Goal: Task Accomplishment & Management: Use online tool/utility

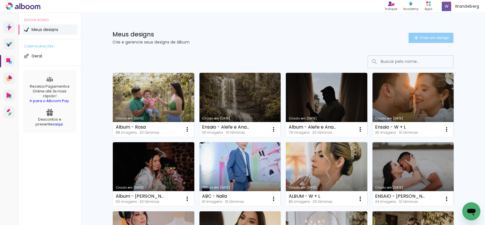
click at [419, 33] on paper-button "Criar um design" at bounding box center [431, 38] width 45 height 10
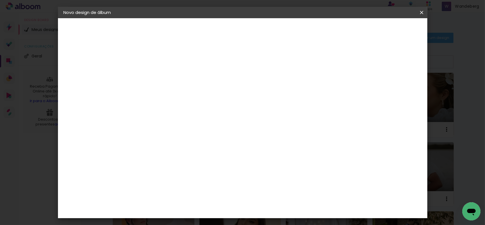
click at [157, 73] on input at bounding box center [157, 76] width 0 height 9
type input "A"
type input "ÁLBUM - [PERSON_NAME]"
type paper-input "ÁLBUM - [PERSON_NAME]"
click at [0, 0] on slot "Avançar" at bounding box center [0, 0] width 0 height 0
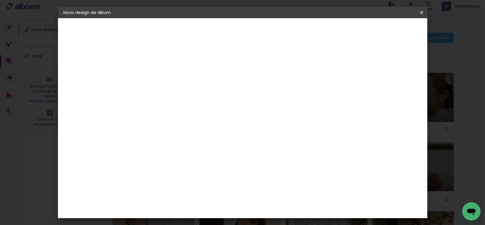
click at [164, 107] on input at bounding box center [170, 108] width 57 height 7
type input "CAN"
type paper-input "CAN"
click at [170, 126] on div "Canaan Álbuns" at bounding box center [162, 129] width 18 height 9
click at [0, 0] on slot "Avançar" at bounding box center [0, 0] width 0 height 0
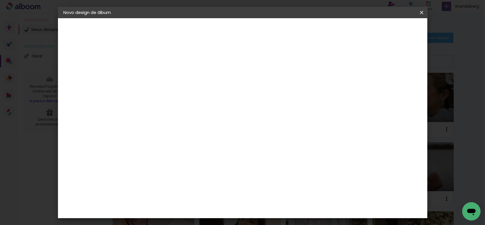
click at [195, 154] on span "24 × 30" at bounding box center [182, 160] width 26 height 12
click at [0, 0] on slot "Avançar" at bounding box center [0, 0] width 0 height 0
click at [354, 63] on div at bounding box center [351, 61] width 5 height 5
type paper-checkbox "on"
click at [386, 28] on span "Iniciar design" at bounding box center [373, 30] width 26 height 4
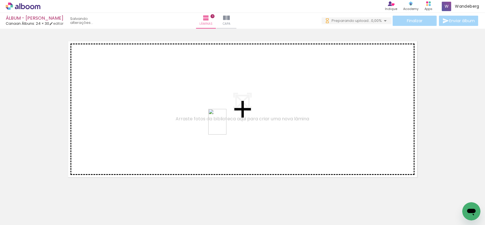
drag, startPoint x: 183, startPoint y: 208, endPoint x: 225, endPoint y: 126, distance: 92.4
click at [225, 126] on quentale-workspace at bounding box center [242, 112] width 485 height 225
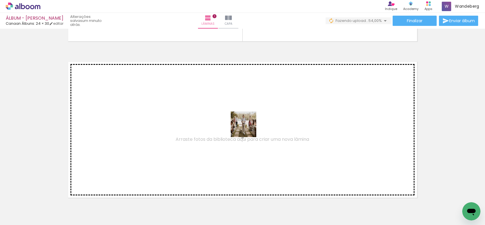
drag, startPoint x: 373, startPoint y: 201, endPoint x: 244, endPoint y: 125, distance: 149.2
click at [244, 125] on quentale-workspace at bounding box center [242, 112] width 485 height 225
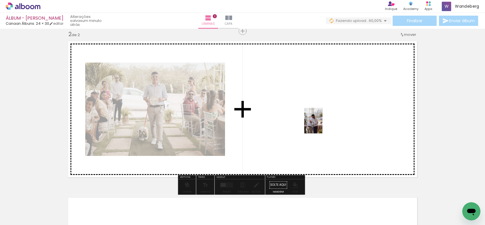
drag, startPoint x: 406, startPoint y: 208, endPoint x: 322, endPoint y: 125, distance: 118.6
click at [322, 125] on quentale-workspace at bounding box center [242, 112] width 485 height 225
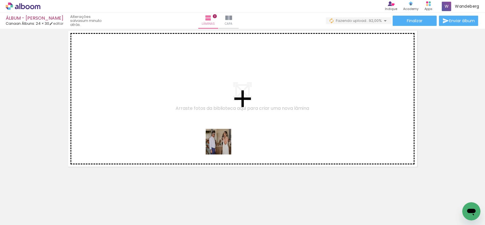
drag, startPoint x: 243, startPoint y: 202, endPoint x: 246, endPoint y: 145, distance: 56.9
click at [223, 145] on quentale-workspace at bounding box center [242, 112] width 485 height 225
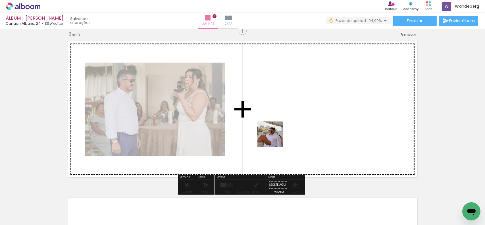
drag, startPoint x: 273, startPoint y: 208, endPoint x: 275, endPoint y: 135, distance: 72.5
click at [275, 135] on quentale-workspace at bounding box center [242, 112] width 485 height 225
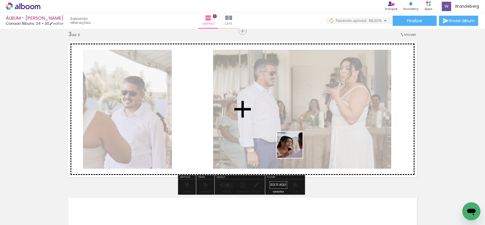
drag, startPoint x: 307, startPoint y: 209, endPoint x: 294, endPoint y: 149, distance: 61.3
click at [294, 149] on quentale-workspace at bounding box center [242, 112] width 485 height 225
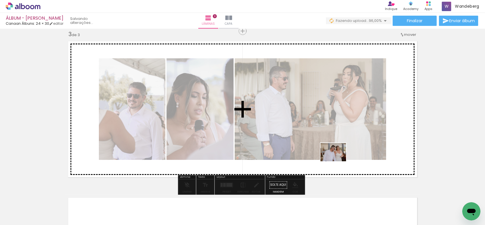
drag, startPoint x: 345, startPoint y: 207, endPoint x: 337, endPoint y: 155, distance: 52.0
click at [337, 155] on quentale-workspace at bounding box center [242, 112] width 485 height 225
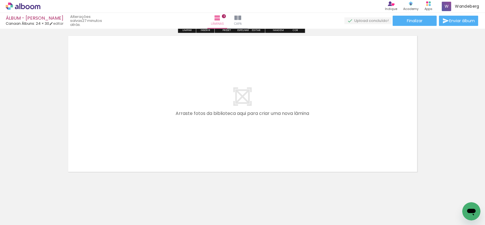
scroll to position [487, 0]
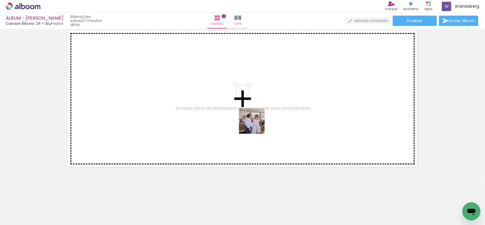
drag, startPoint x: 369, startPoint y: 206, endPoint x: 256, endPoint y: 125, distance: 139.1
click at [256, 125] on quentale-workspace at bounding box center [242, 112] width 485 height 225
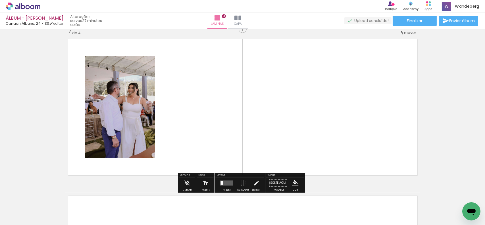
scroll to position [476, 0]
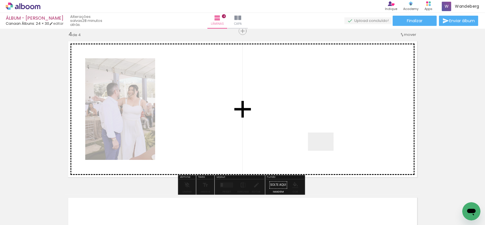
drag, startPoint x: 394, startPoint y: 204, endPoint x: 293, endPoint y: 125, distance: 128.0
click at [293, 125] on quentale-workspace at bounding box center [242, 112] width 485 height 225
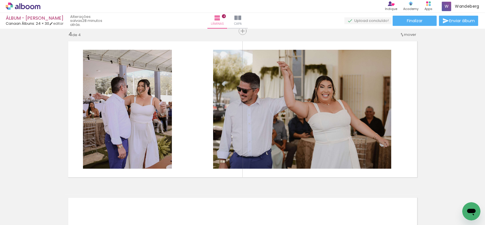
scroll to position [0, 447]
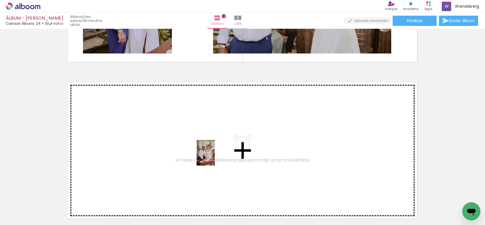
drag, startPoint x: 216, startPoint y: 209, endPoint x: 214, endPoint y: 157, distance: 52.4
click at [214, 157] on quentale-workspace at bounding box center [242, 112] width 485 height 225
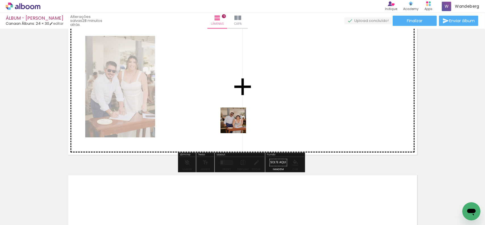
drag, startPoint x: 243, startPoint y: 202, endPoint x: 238, endPoint y: 125, distance: 77.8
click at [238, 125] on quentale-workspace at bounding box center [242, 112] width 485 height 225
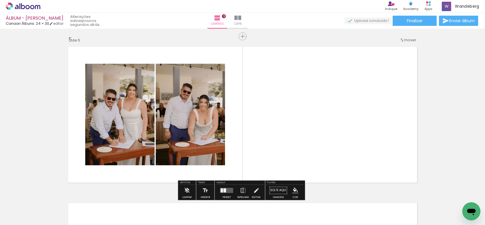
scroll to position [627, 0]
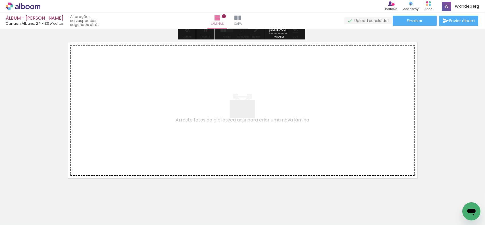
drag, startPoint x: 281, startPoint y: 204, endPoint x: 247, endPoint y: 117, distance: 93.3
click at [247, 117] on quentale-workspace at bounding box center [242, 112] width 485 height 225
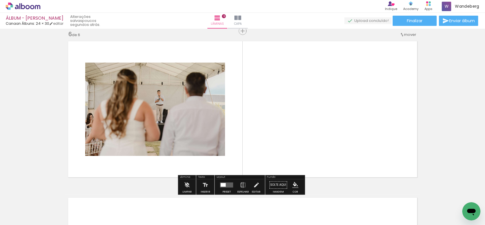
scroll to position [789, 0]
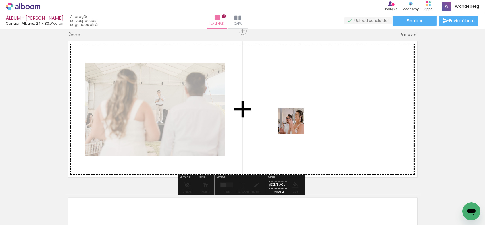
drag, startPoint x: 314, startPoint y: 207, endPoint x: 295, endPoint y: 125, distance: 84.5
click at [295, 125] on quentale-workspace at bounding box center [242, 112] width 485 height 225
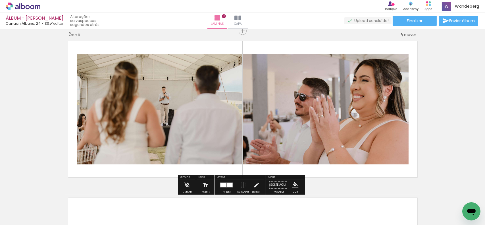
drag, startPoint x: 226, startPoint y: 184, endPoint x: 241, endPoint y: 172, distance: 19.0
click at [227, 184] on div at bounding box center [230, 185] width 6 height 4
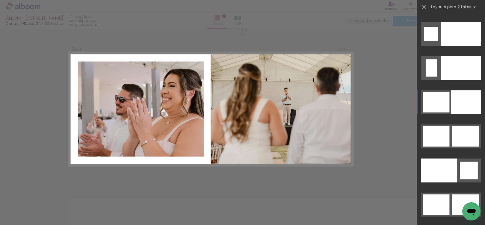
scroll to position [2725, 0]
click at [453, 98] on div at bounding box center [466, 102] width 30 height 24
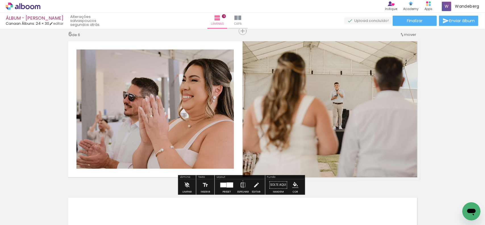
click at [241, 181] on iron-icon at bounding box center [243, 184] width 6 height 11
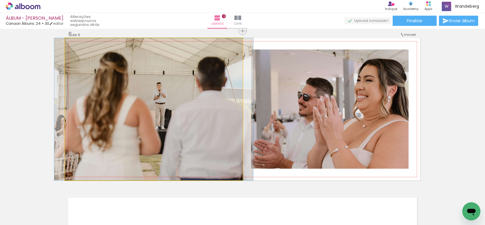
click at [194, 114] on quentale-photo at bounding box center [154, 109] width 178 height 142
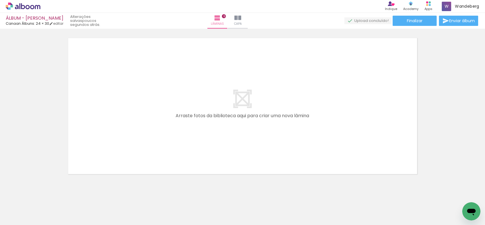
scroll to position [950, 0]
click at [23, 208] on input "Todas as fotos" at bounding box center [16, 207] width 22 height 5
click at [0, 0] on slot "Não utilizadas" at bounding box center [0, 0] width 0 height 0
type input "Não utilizadas"
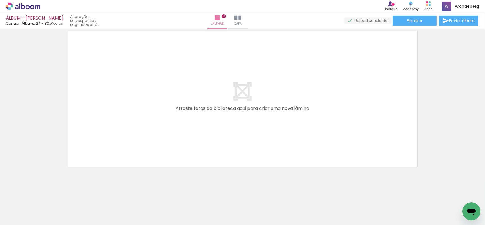
scroll to position [0, 314]
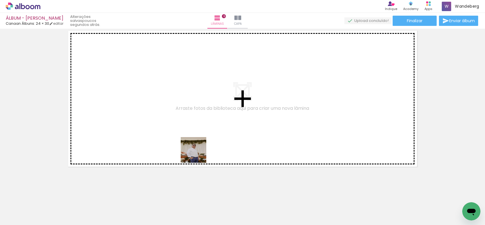
drag, startPoint x: 194, startPoint y: 210, endPoint x: 198, endPoint y: 153, distance: 57.3
click at [198, 153] on quentale-workspace at bounding box center [242, 112] width 485 height 225
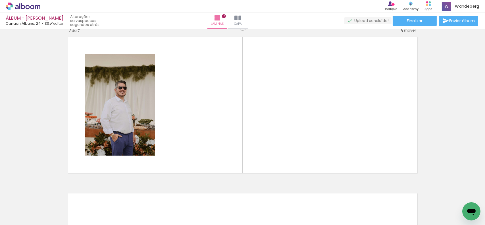
scroll to position [945, 0]
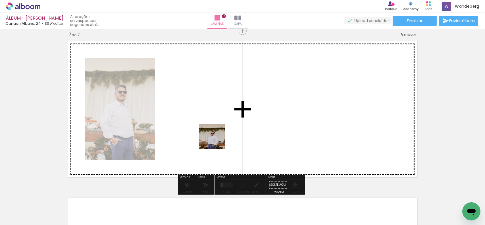
drag, startPoint x: 198, startPoint y: 175, endPoint x: 216, endPoint y: 141, distance: 38.5
click at [216, 141] on quentale-workspace at bounding box center [242, 112] width 485 height 225
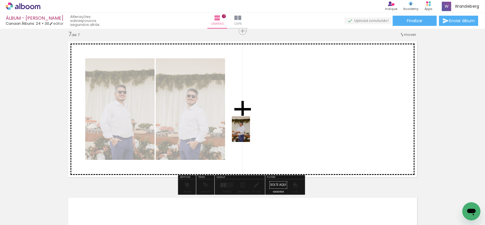
drag, startPoint x: 194, startPoint y: 208, endPoint x: 250, endPoint y: 129, distance: 96.6
click at [249, 133] on quentale-workspace at bounding box center [242, 112] width 485 height 225
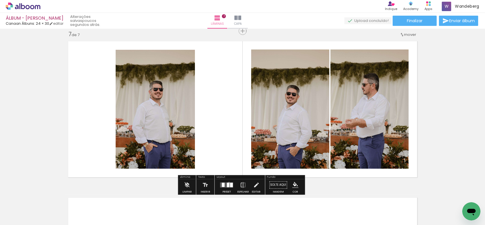
drag, startPoint x: 227, startPoint y: 183, endPoint x: 361, endPoint y: 118, distance: 148.1
click at [229, 181] on div at bounding box center [226, 184] width 15 height 11
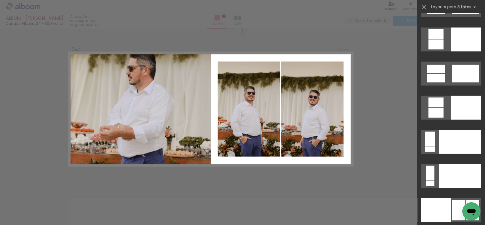
scroll to position [6130, 0]
click at [443, 207] on div at bounding box center [436, 210] width 30 height 24
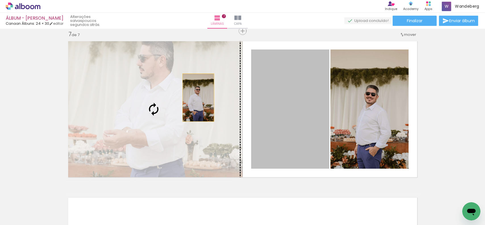
drag, startPoint x: 298, startPoint y: 95, endPoint x: 196, endPoint y: 98, distance: 102.1
click at [0, 0] on slot at bounding box center [0, 0] width 0 height 0
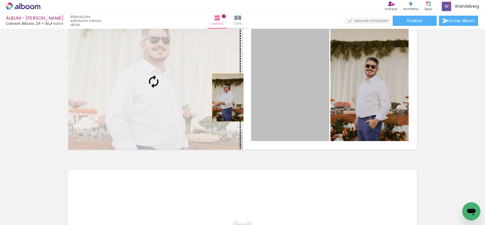
drag, startPoint x: 288, startPoint y: 91, endPoint x: 203, endPoint y: 100, distance: 85.5
click at [0, 0] on slot at bounding box center [0, 0] width 0 height 0
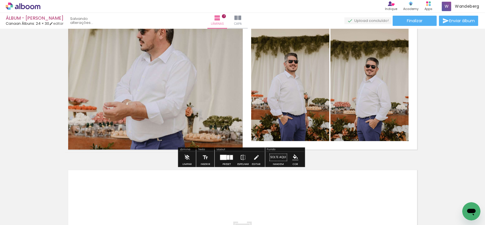
scroll to position [973, 0]
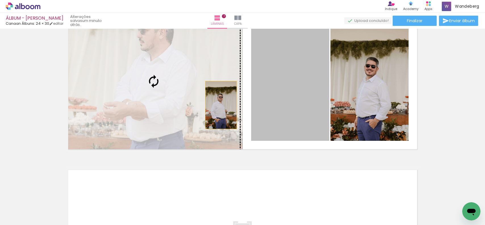
drag, startPoint x: 272, startPoint y: 106, endPoint x: 212, endPoint y: 100, distance: 60.8
click at [0, 0] on slot at bounding box center [0, 0] width 0 height 0
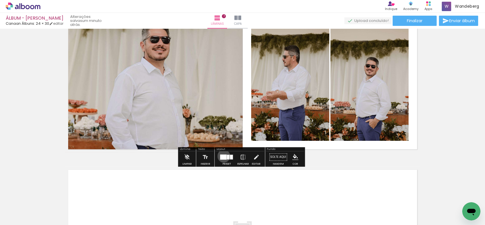
drag, startPoint x: 222, startPoint y: 156, endPoint x: 323, endPoint y: 105, distance: 112.8
click at [223, 156] on div at bounding box center [223, 157] width 7 height 5
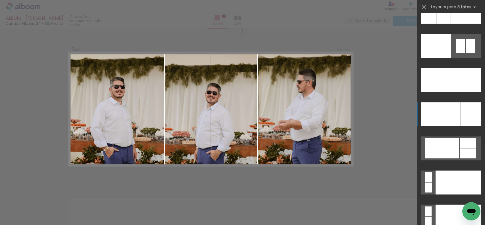
scroll to position [5885, 0]
click at [456, 107] on div at bounding box center [450, 115] width 19 height 24
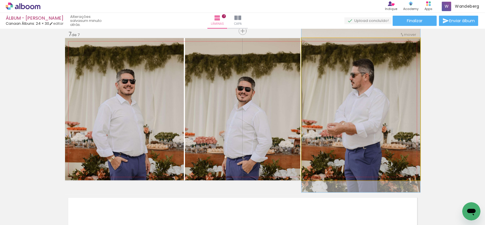
drag, startPoint x: 330, startPoint y: 92, endPoint x: 240, endPoint y: 106, distance: 90.8
click at [0, 0] on slot at bounding box center [0, 0] width 0 height 0
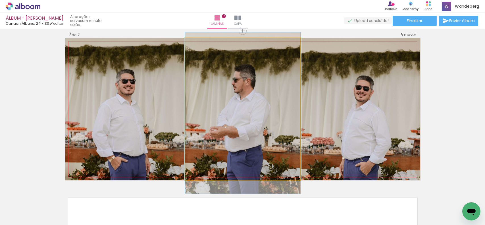
drag, startPoint x: 261, startPoint y: 99, endPoint x: 260, endPoint y: 102, distance: 3.9
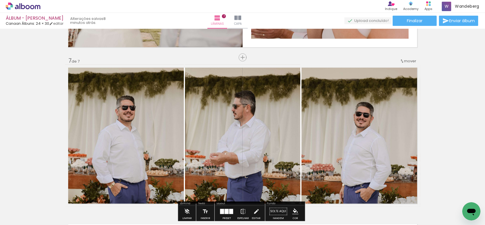
scroll to position [918, 0]
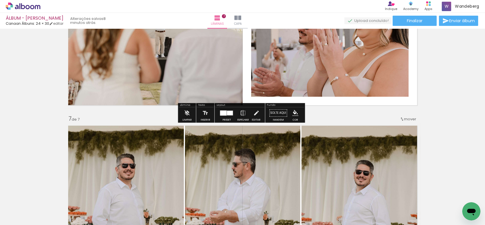
drag, startPoint x: 432, startPoint y: 98, endPoint x: 422, endPoint y: 101, distance: 10.7
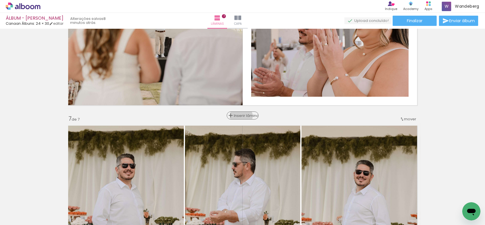
click at [239, 116] on span "Inserir lâmina" at bounding box center [245, 116] width 22 height 4
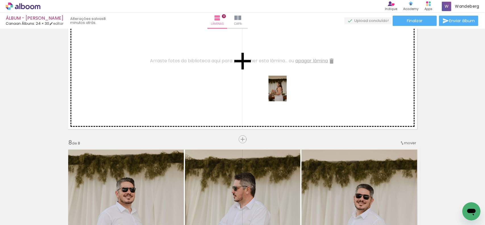
drag, startPoint x: 268, startPoint y: 161, endPoint x: 252, endPoint y: 134, distance: 31.9
click at [285, 93] on quentale-workspace at bounding box center [242, 112] width 485 height 225
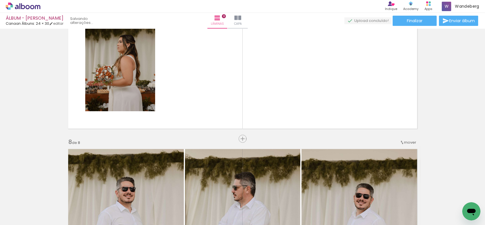
scroll to position [994, 0]
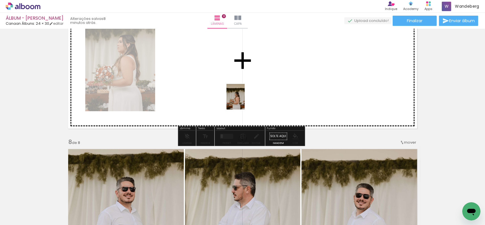
drag, startPoint x: 228, startPoint y: 187, endPoint x: 218, endPoint y: 149, distance: 39.0
click at [243, 102] on quentale-workspace at bounding box center [242, 112] width 485 height 225
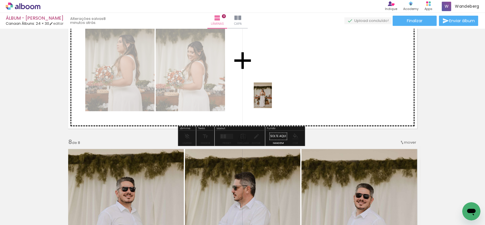
drag, startPoint x: 196, startPoint y: 204, endPoint x: 272, endPoint y: 96, distance: 132.7
click at [272, 96] on quentale-workspace at bounding box center [242, 112] width 485 height 225
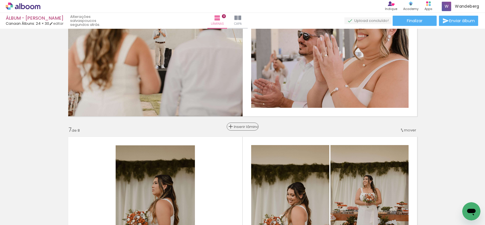
scroll to position [850, 0]
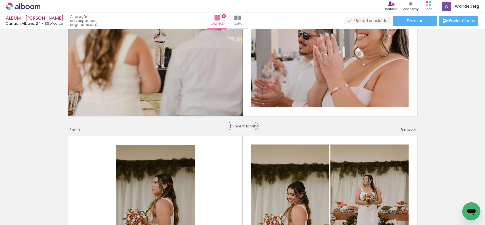
click at [242, 127] on span "Inserir lâmina" at bounding box center [245, 126] width 22 height 4
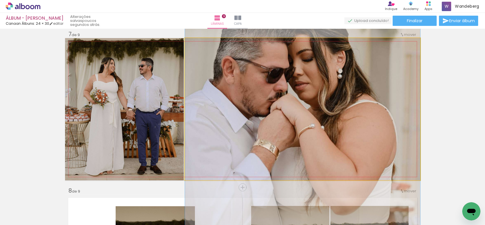
scroll to position [0, 265]
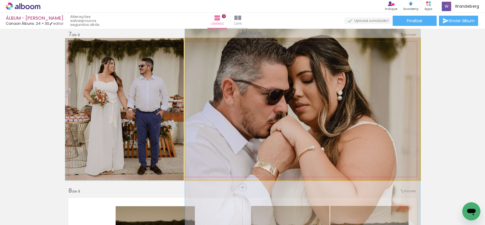
drag, startPoint x: 276, startPoint y: 82, endPoint x: 284, endPoint y: 104, distance: 24.0
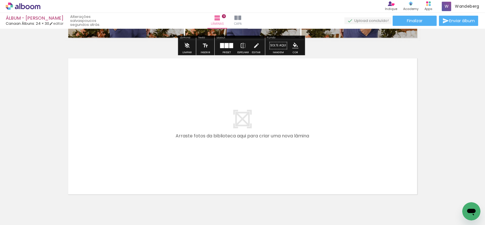
scroll to position [1399, 0]
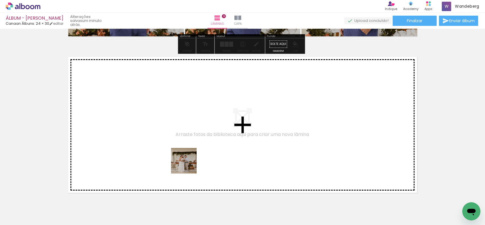
drag, startPoint x: 179, startPoint y: 207, endPoint x: 188, endPoint y: 165, distance: 43.3
click at [188, 165] on quentale-workspace at bounding box center [242, 112] width 485 height 225
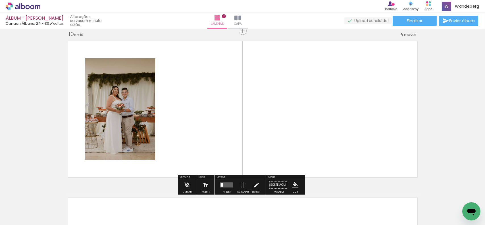
scroll to position [1414, 0]
click at [210, 206] on div at bounding box center [206, 206] width 20 height 28
drag, startPoint x: 178, startPoint y: 206, endPoint x: 189, endPoint y: 209, distance: 11.4
click at [184, 209] on div at bounding box center [174, 206] width 20 height 28
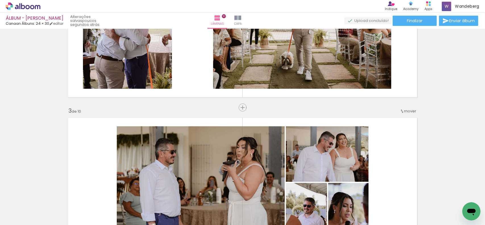
scroll to position [244, 0]
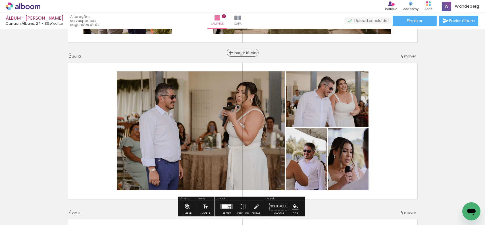
click at [239, 55] on div "Inserir lâmina" at bounding box center [242, 52] width 31 height 7
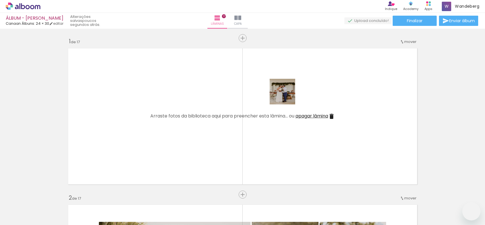
click at [362, 64] on quentale-workspace at bounding box center [242, 112] width 485 height 225
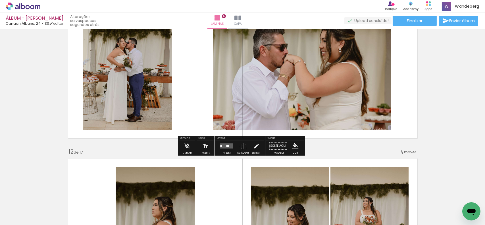
drag, startPoint x: 229, startPoint y: 146, endPoint x: 250, endPoint y: 125, distance: 29.8
click at [229, 146] on quentale-layouter at bounding box center [226, 146] width 13 height 5
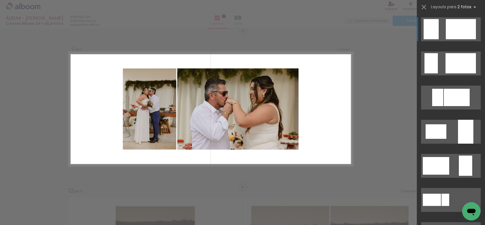
scroll to position [1571, 0]
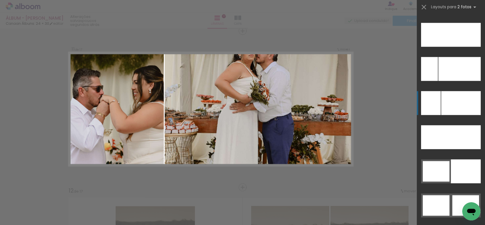
click at [455, 100] on div at bounding box center [461, 103] width 40 height 24
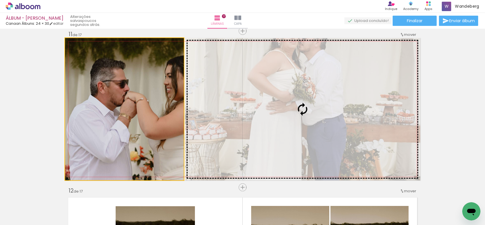
drag, startPoint x: 161, startPoint y: 97, endPoint x: 244, endPoint y: 96, distance: 83.0
click at [0, 0] on slot at bounding box center [0, 0] width 0 height 0
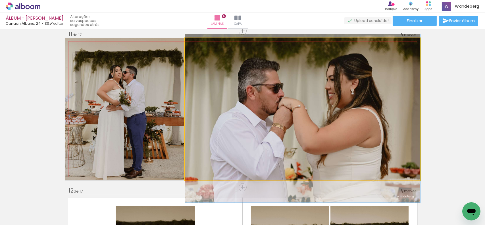
drag, startPoint x: 292, startPoint y: 89, endPoint x: 292, endPoint y: 98, distance: 9.1
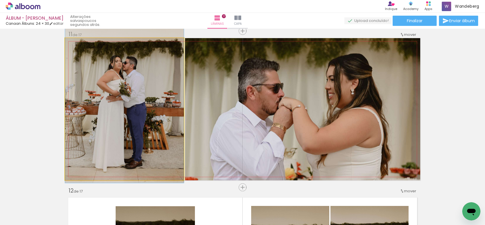
drag, startPoint x: 144, startPoint y: 94, endPoint x: 145, endPoint y: 85, distance: 9.4
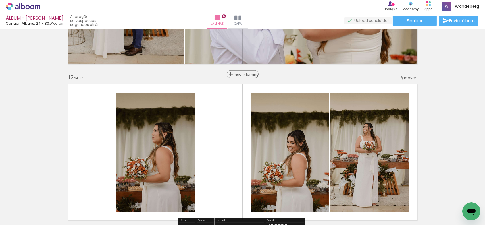
scroll to position [1684, 0]
click at [238, 74] on span "Inserir lâmina" at bounding box center [245, 74] width 22 height 4
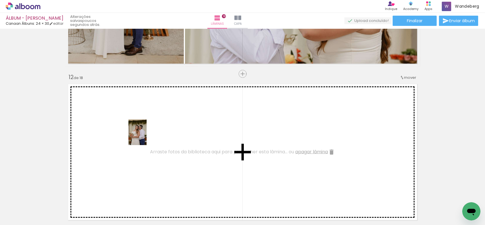
drag, startPoint x: 76, startPoint y: 184, endPoint x: 146, endPoint y: 136, distance: 84.8
click at [146, 136] on quentale-workspace at bounding box center [242, 112] width 485 height 225
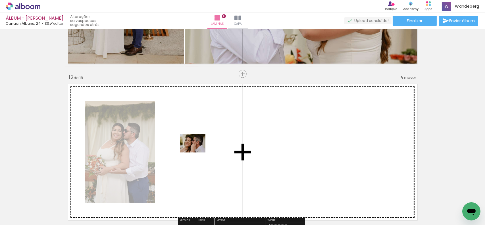
drag, startPoint x: 100, startPoint y: 197, endPoint x: 197, endPoint y: 151, distance: 107.1
click at [197, 151] on quentale-workspace at bounding box center [242, 112] width 485 height 225
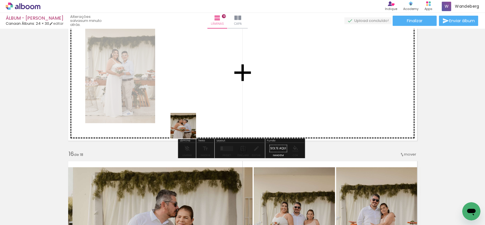
drag, startPoint x: 172, startPoint y: 140, endPoint x: 190, endPoint y: 127, distance: 22.6
click at [190, 127] on quentale-workspace at bounding box center [242, 112] width 485 height 225
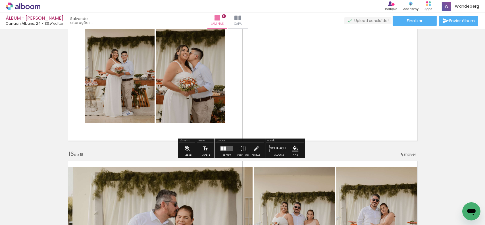
scroll to position [2232, 0]
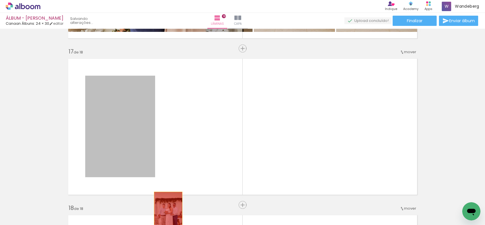
drag, startPoint x: 134, startPoint y: 94, endPoint x: 194, endPoint y: 169, distance: 96.2
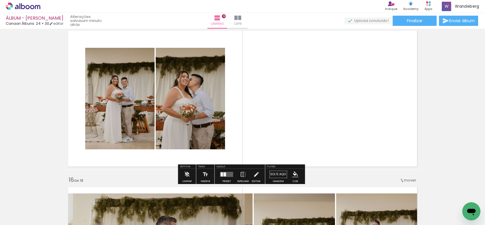
scroll to position [2207, 0]
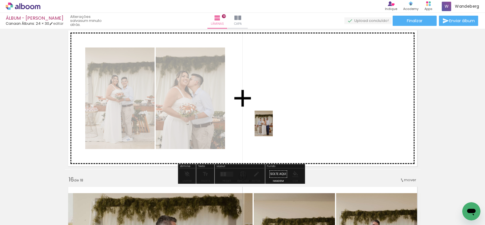
drag, startPoint x: 155, startPoint y: 180, endPoint x: 272, endPoint y: 128, distance: 127.8
click at [272, 128] on quentale-workspace at bounding box center [242, 112] width 485 height 225
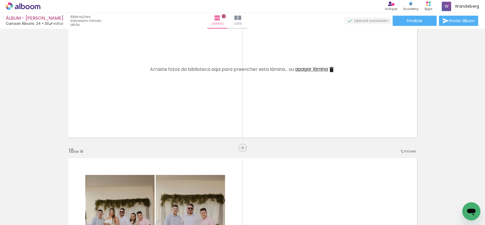
drag, startPoint x: 331, startPoint y: 68, endPoint x: 319, endPoint y: 78, distance: 15.5
click at [331, 68] on iron-icon at bounding box center [331, 69] width 7 height 7
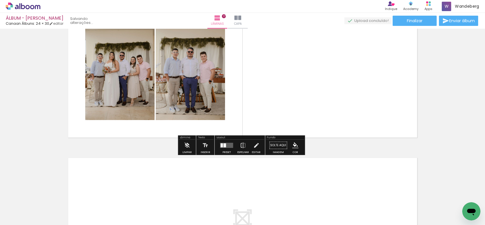
scroll to position [2548, 0]
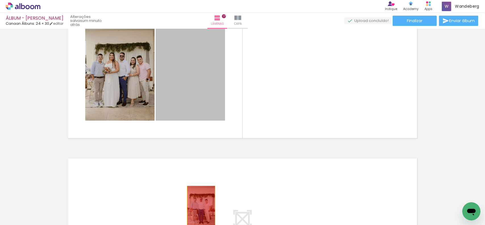
drag, startPoint x: 204, startPoint y: 99, endPoint x: 199, endPoint y: 206, distance: 107.0
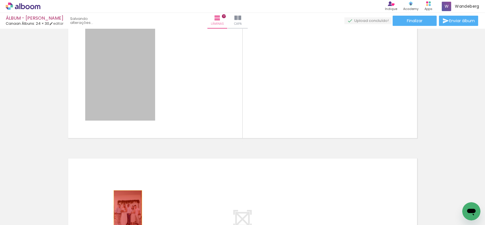
drag, startPoint x: 132, startPoint y: 84, endPoint x: 130, endPoint y: 207, distance: 122.6
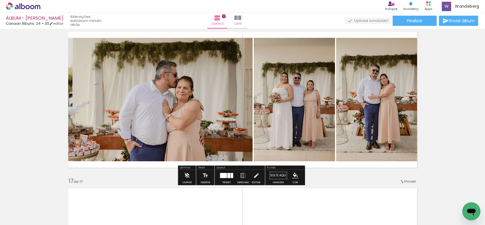
scroll to position [2355, 0]
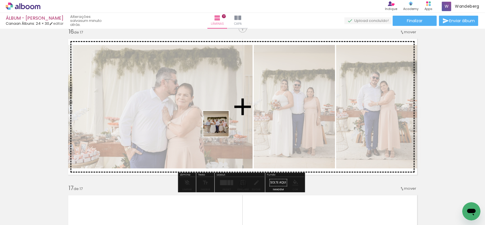
drag, startPoint x: 113, startPoint y: 182, endPoint x: 220, endPoint y: 128, distance: 120.1
click at [220, 128] on quentale-workspace at bounding box center [242, 112] width 485 height 225
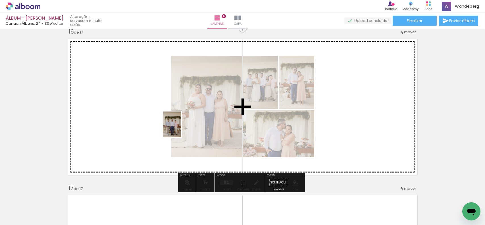
drag, startPoint x: 107, startPoint y: 193, endPoint x: 176, endPoint y: 132, distance: 91.8
click at [179, 129] on quentale-workspace at bounding box center [242, 112] width 485 height 225
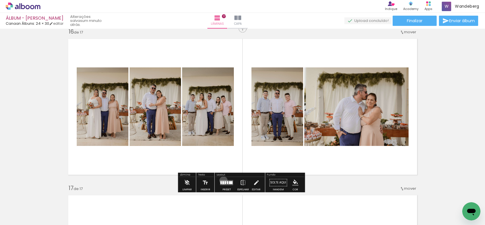
drag, startPoint x: 223, startPoint y: 180, endPoint x: 342, endPoint y: 118, distance: 134.3
click at [225, 179] on div at bounding box center [226, 182] width 15 height 11
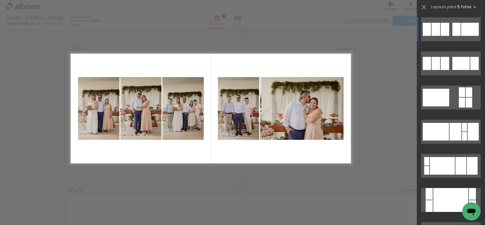
scroll to position [2352, 0]
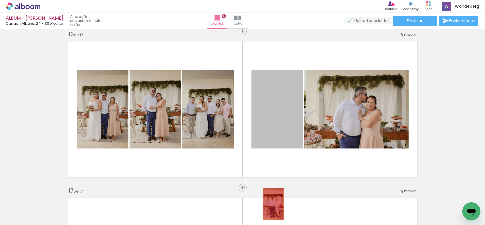
drag, startPoint x: 289, startPoint y: 115, endPoint x: 271, endPoint y: 204, distance: 90.2
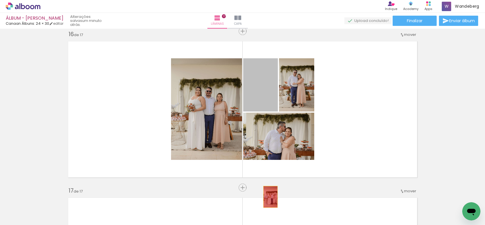
drag, startPoint x: 259, startPoint y: 93, endPoint x: 268, endPoint y: 198, distance: 105.3
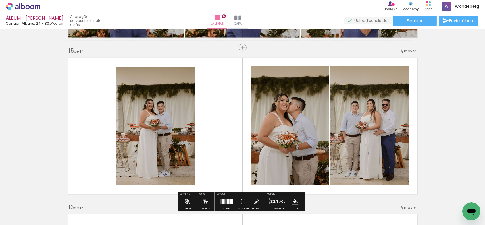
scroll to position [2180, 0]
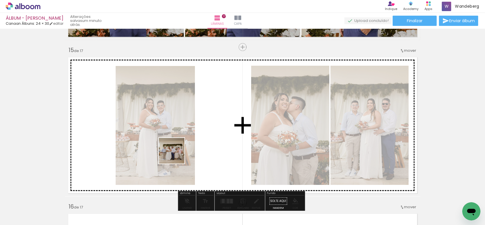
drag, startPoint x: 176, startPoint y: 155, endPoint x: 144, endPoint y: 191, distance: 47.9
click at [179, 154] on quentale-workspace at bounding box center [242, 112] width 485 height 225
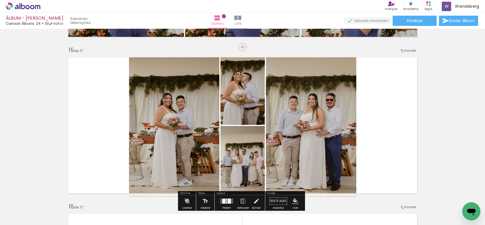
scroll to position [2180, 0]
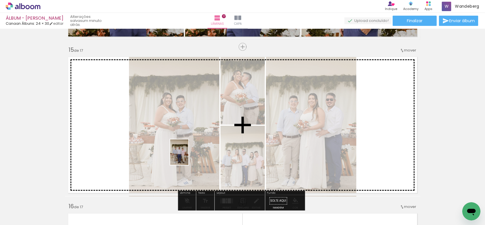
drag, startPoint x: 144, startPoint y: 180, endPoint x: 187, endPoint y: 156, distance: 49.2
click at [187, 156] on quentale-workspace at bounding box center [242, 112] width 485 height 225
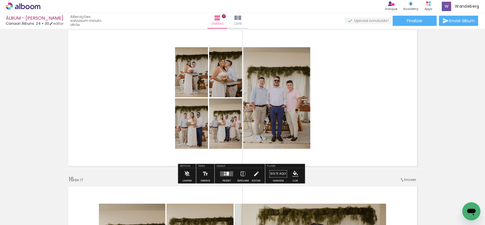
drag, startPoint x: 229, startPoint y: 170, endPoint x: 394, endPoint y: 103, distance: 178.8
click at [229, 170] on div at bounding box center [226, 173] width 15 height 11
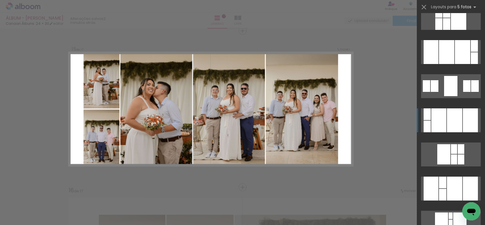
scroll to position [114, 0]
click at [459, 121] on div at bounding box center [454, 120] width 15 height 24
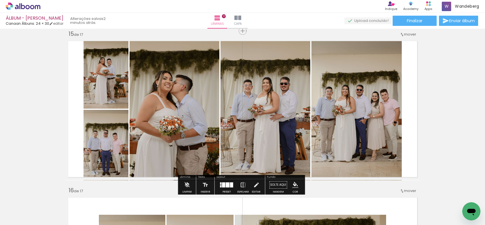
click at [238, 182] on paper-button "Espelhar" at bounding box center [243, 186] width 15 height 14
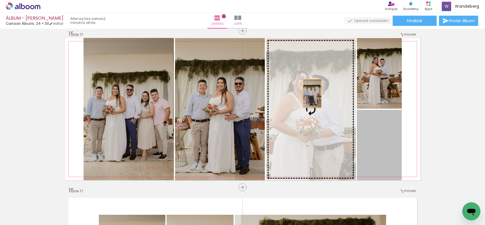
drag, startPoint x: 381, startPoint y: 148, endPoint x: 310, endPoint y: 94, distance: 89.6
click at [0, 0] on slot at bounding box center [0, 0] width 0 height 0
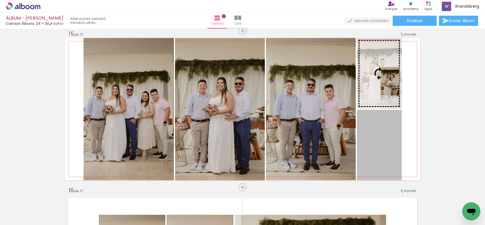
drag, startPoint x: 389, startPoint y: 144, endPoint x: 382, endPoint y: 71, distance: 73.4
click at [0, 0] on slot at bounding box center [0, 0] width 0 height 0
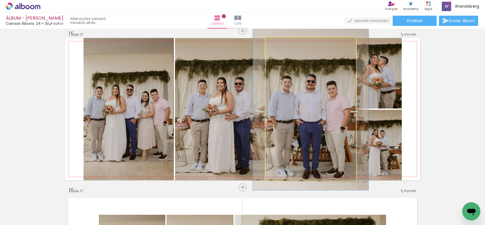
type paper-slider "114"
click at [280, 45] on div at bounding box center [281, 44] width 5 height 5
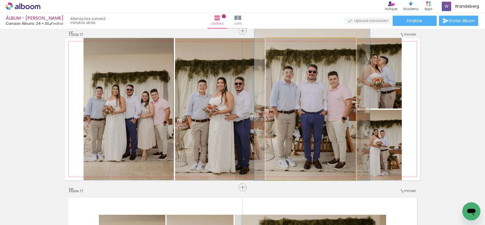
drag, startPoint x: 302, startPoint y: 108, endPoint x: 304, endPoint y: 98, distance: 9.8
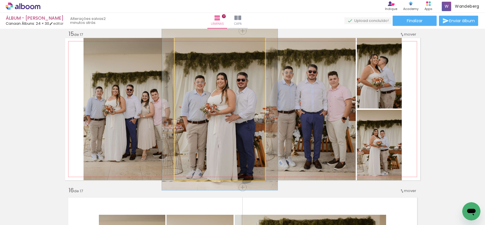
drag, startPoint x: 186, startPoint y: 43, endPoint x: 192, endPoint y: 42, distance: 6.2
type paper-slider "120"
click at [190, 43] on div at bounding box center [190, 44] width 5 height 5
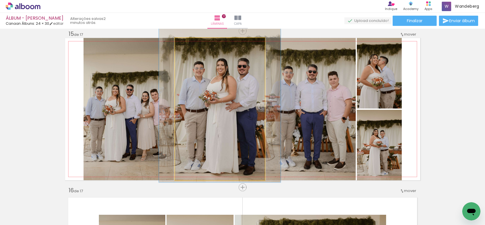
drag, startPoint x: 209, startPoint y: 78, endPoint x: 209, endPoint y: 68, distance: 10.0
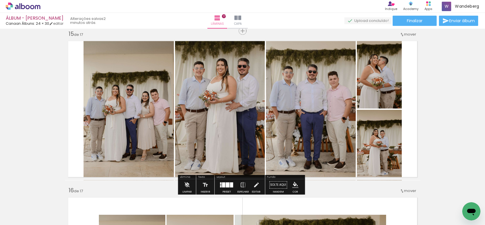
click at [417, 88] on quentale-layouter at bounding box center [242, 109] width 355 height 142
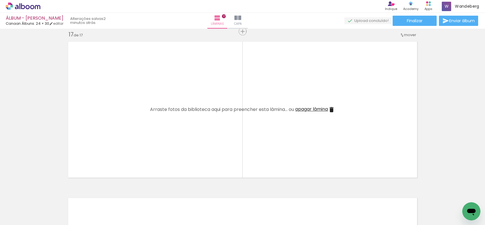
scroll to position [2509, 0]
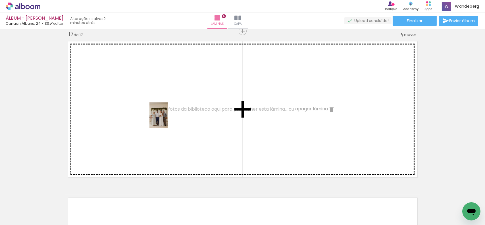
drag, startPoint x: 91, startPoint y: 204, endPoint x: 167, endPoint y: 119, distance: 113.6
click at [167, 119] on quentale-workspace at bounding box center [242, 112] width 485 height 225
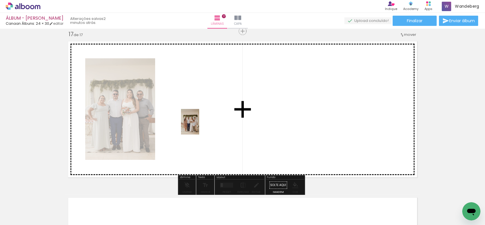
drag, startPoint x: 94, startPoint y: 206, endPoint x: 198, endPoint y: 126, distance: 131.1
click at [198, 126] on quentale-workspace at bounding box center [242, 112] width 485 height 225
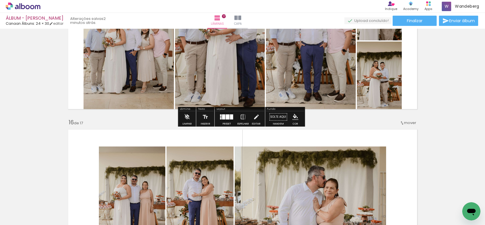
scroll to position [2264, 0]
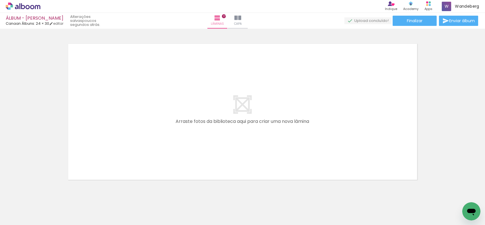
scroll to position [2676, 0]
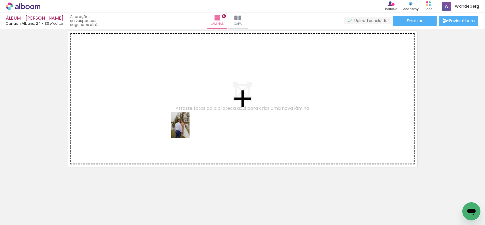
drag, startPoint x: 63, startPoint y: 205, endPoint x: 189, endPoint y: 128, distance: 148.2
click at [189, 128] on quentale-workspace at bounding box center [242, 112] width 485 height 225
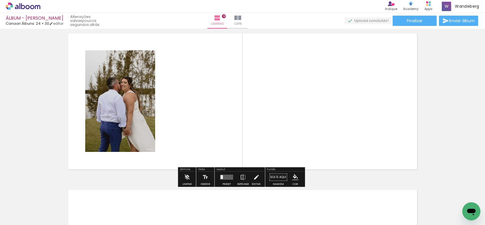
scroll to position [2665, 0]
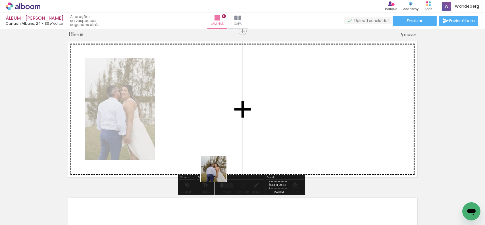
drag, startPoint x: 219, startPoint y: 203, endPoint x: 217, endPoint y: 130, distance: 73.1
click at [217, 130] on quentale-workspace at bounding box center [242, 112] width 485 height 225
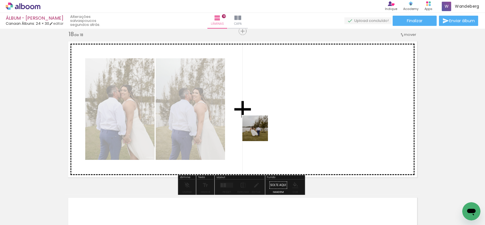
drag, startPoint x: 237, startPoint y: 162, endPoint x: 259, endPoint y: 135, distance: 34.9
click at [260, 132] on quentale-workspace at bounding box center [242, 112] width 485 height 225
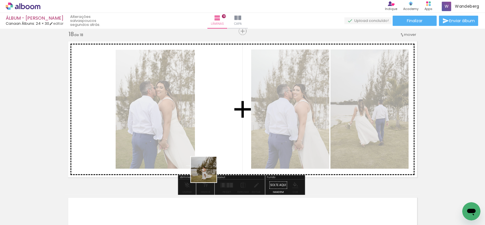
drag, startPoint x: 208, startPoint y: 174, endPoint x: 248, endPoint y: 130, distance: 59.6
click at [248, 130] on quentale-workspace at bounding box center [242, 112] width 485 height 225
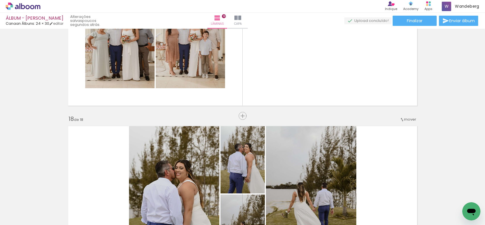
scroll to position [2580, 0]
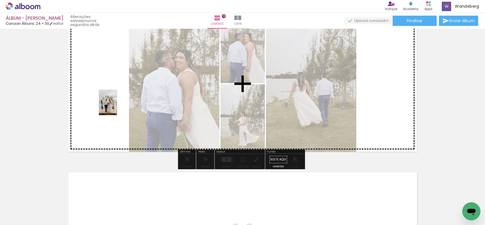
drag, startPoint x: 93, startPoint y: 203, endPoint x: 116, endPoint y: 107, distance: 99.4
click at [116, 107] on quentale-workspace at bounding box center [242, 112] width 485 height 225
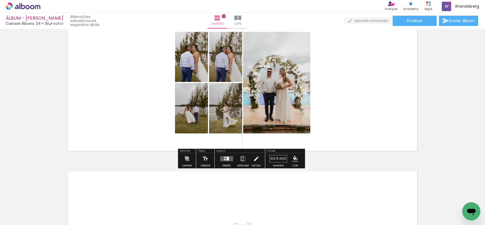
scroll to position [2692, 0]
click at [224, 161] on div at bounding box center [226, 158] width 15 height 11
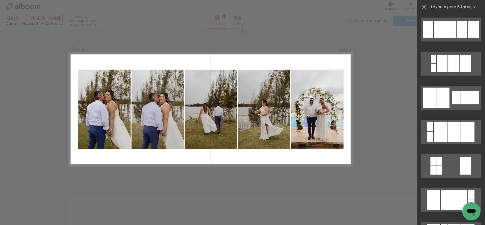
scroll to position [853, 0]
click at [463, 31] on div at bounding box center [462, 29] width 11 height 17
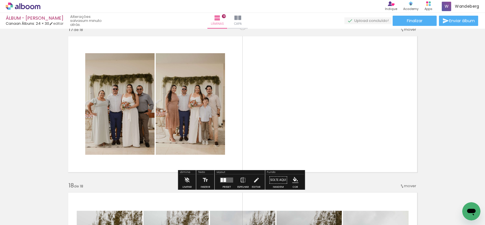
scroll to position [2515, 0]
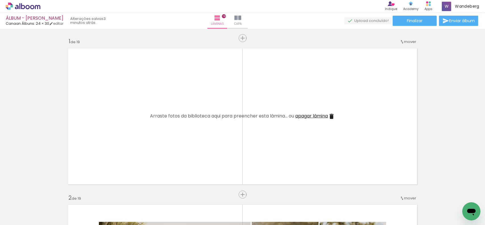
click at [331, 114] on iron-icon at bounding box center [331, 116] width 7 height 7
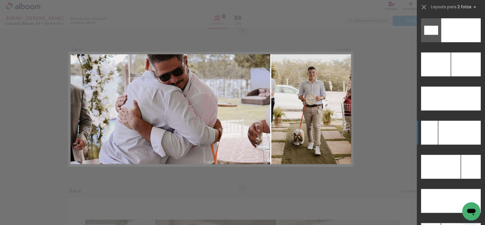
scroll to position [2558, 0]
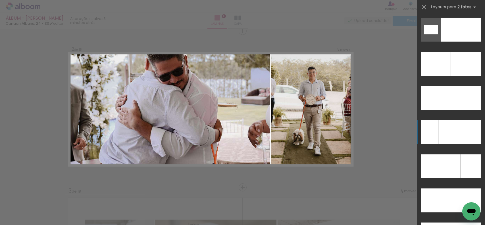
click at [457, 133] on div at bounding box center [460, 132] width 42 height 24
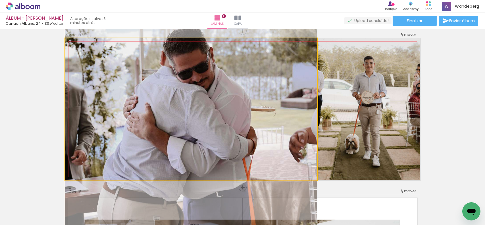
drag, startPoint x: 276, startPoint y: 89, endPoint x: 277, endPoint y: 95, distance: 6.3
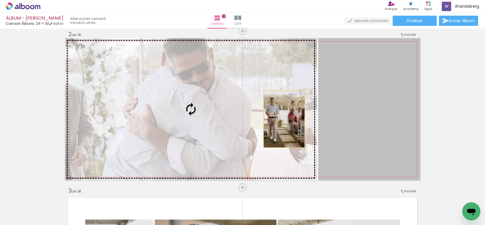
drag, startPoint x: 356, startPoint y: 123, endPoint x: 285, endPoint y: 117, distance: 71.9
click at [0, 0] on slot at bounding box center [0, 0] width 0 height 0
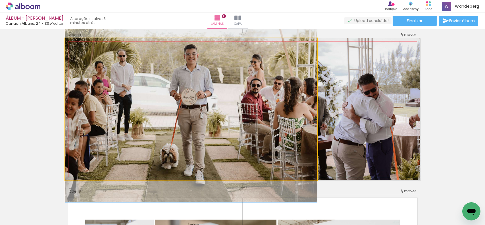
drag, startPoint x: 233, startPoint y: 94, endPoint x: 237, endPoint y: 96, distance: 4.2
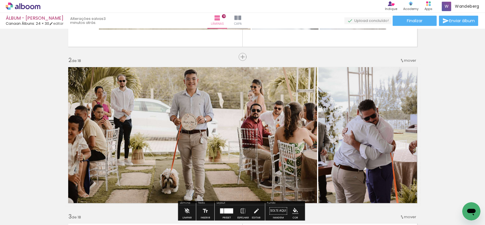
click at [300, 119] on quentale-photo at bounding box center [191, 135] width 252 height 142
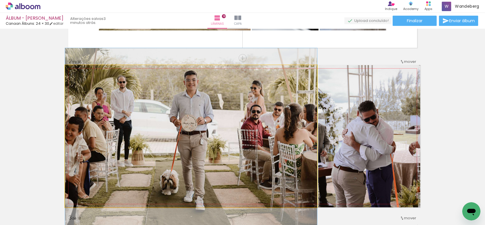
click at [301, 119] on quentale-photo at bounding box center [191, 136] width 252 height 142
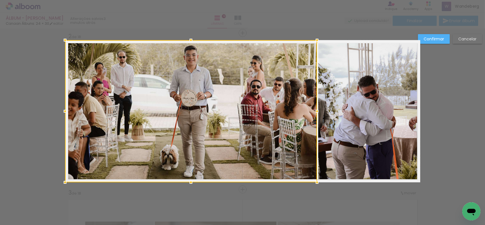
scroll to position [163, 0]
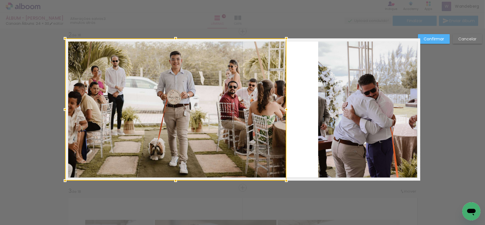
drag, startPoint x: 316, startPoint y: 109, endPoint x: 320, endPoint y: 103, distance: 7.5
click at [287, 108] on div at bounding box center [286, 109] width 11 height 11
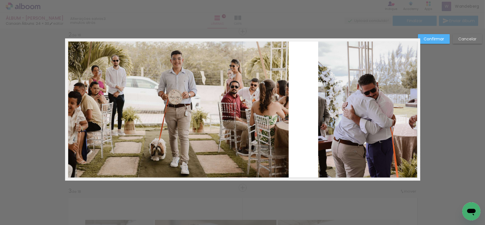
click at [328, 102] on quentale-photo at bounding box center [369, 109] width 102 height 142
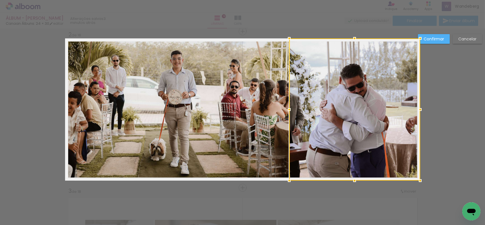
drag, startPoint x: 313, startPoint y: 109, endPoint x: 287, endPoint y: 108, distance: 25.4
click at [287, 108] on div at bounding box center [289, 109] width 11 height 11
click at [0, 0] on slot "Confirmar" at bounding box center [0, 0] width 0 height 0
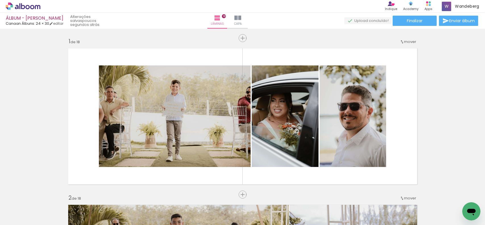
scroll to position [0, 0]
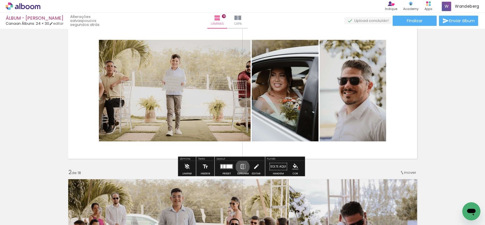
click at [241, 167] on iron-icon at bounding box center [243, 166] width 6 height 11
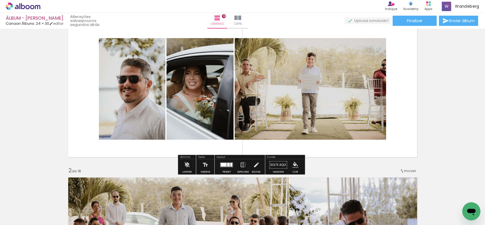
scroll to position [27, 0]
click at [225, 160] on div at bounding box center [226, 164] width 15 height 11
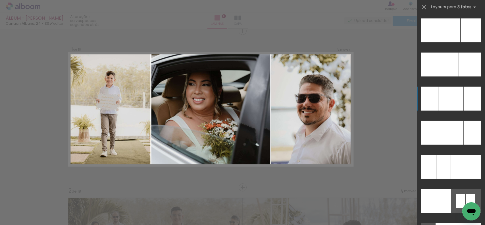
scroll to position [5832, 0]
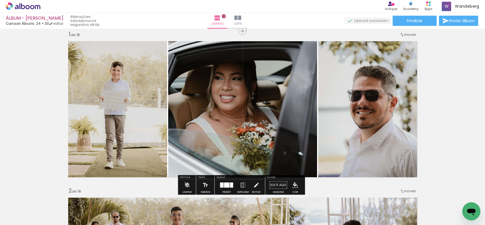
scroll to position [5832, 0]
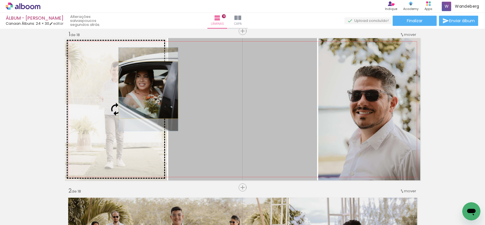
drag, startPoint x: 215, startPoint y: 91, endPoint x: 146, endPoint y: 90, distance: 69.4
click at [0, 0] on slot at bounding box center [0, 0] width 0 height 0
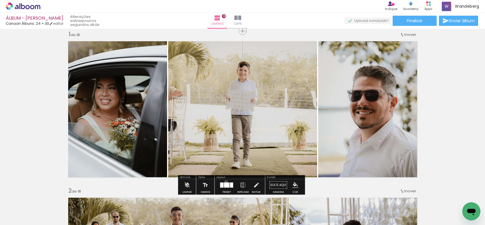
click at [225, 183] on div at bounding box center [226, 185] width 5 height 5
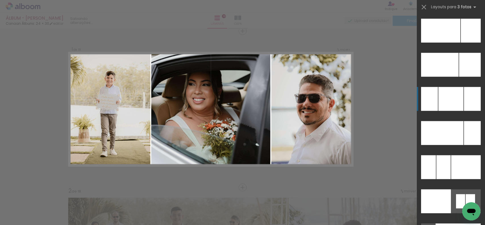
scroll to position [5902, 0]
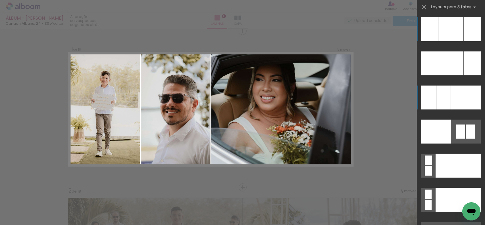
click at [446, 93] on div at bounding box center [444, 98] width 14 height 24
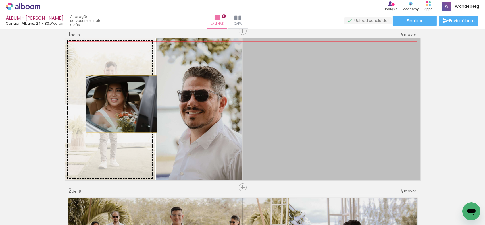
drag, startPoint x: 301, startPoint y: 101, endPoint x: 119, endPoint y: 104, distance: 181.7
click at [0, 0] on slot at bounding box center [0, 0] width 0 height 0
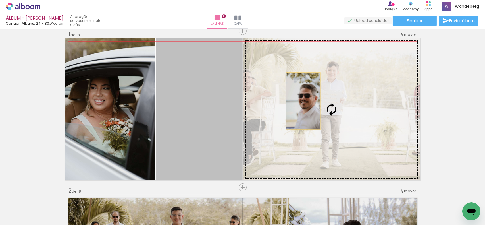
drag, startPoint x: 206, startPoint y: 109, endPoint x: 301, endPoint y: 101, distance: 95.8
click at [0, 0] on slot at bounding box center [0, 0] width 0 height 0
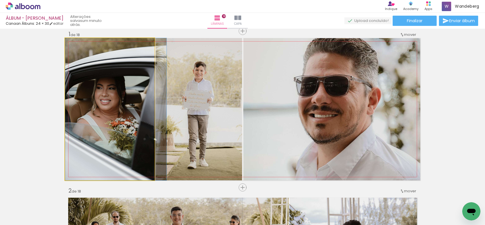
drag, startPoint x: 106, startPoint y: 106, endPoint x: 118, endPoint y: 106, distance: 11.7
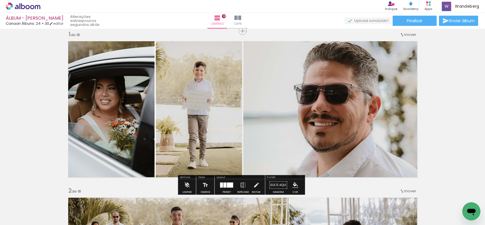
click at [284, 113] on quentale-photo at bounding box center [331, 109] width 177 height 142
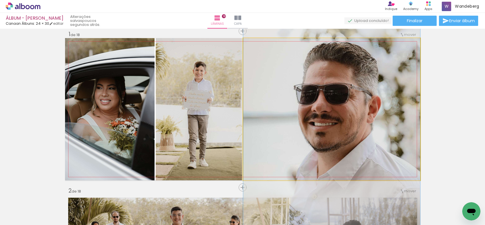
click at [248, 110] on quentale-photo at bounding box center [331, 109] width 177 height 142
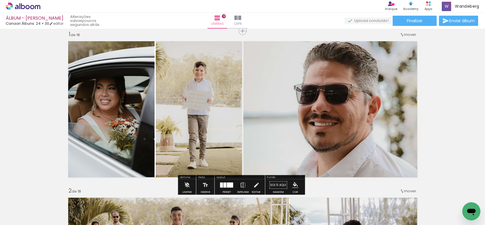
click at [247, 110] on quentale-photo at bounding box center [331, 109] width 177 height 142
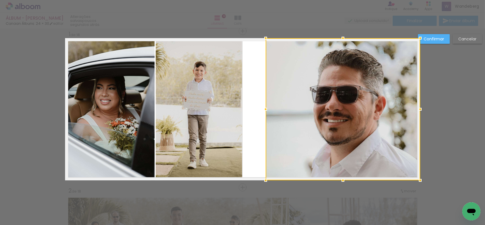
drag, startPoint x: 242, startPoint y: 109, endPoint x: 265, endPoint y: 108, distance: 22.5
click at [265, 108] on div at bounding box center [265, 108] width 11 height 11
click at [240, 106] on quentale-layouter at bounding box center [242, 109] width 355 height 142
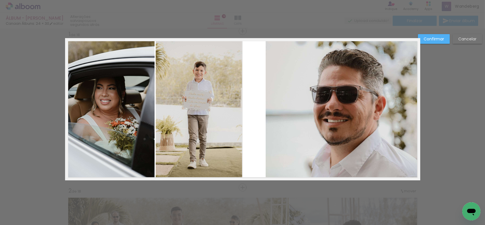
click at [234, 106] on quentale-photo at bounding box center [199, 109] width 86 height 142
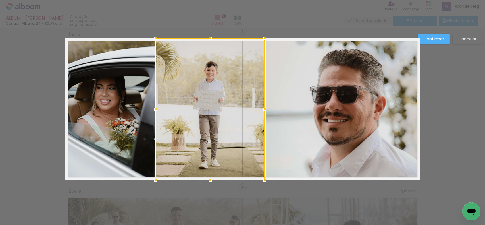
drag, startPoint x: 242, startPoint y: 110, endPoint x: 264, endPoint y: 108, distance: 22.8
click at [264, 108] on div at bounding box center [264, 108] width 11 height 11
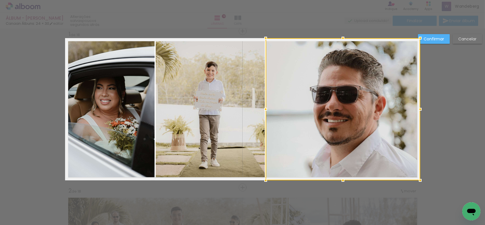
click at [0, 0] on slot "Confirmar" at bounding box center [0, 0] width 0 height 0
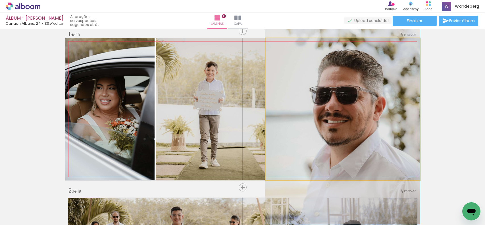
drag, startPoint x: 349, startPoint y: 88, endPoint x: 343, endPoint y: 89, distance: 5.2
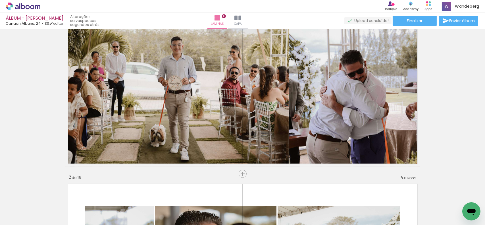
scroll to position [177, 0]
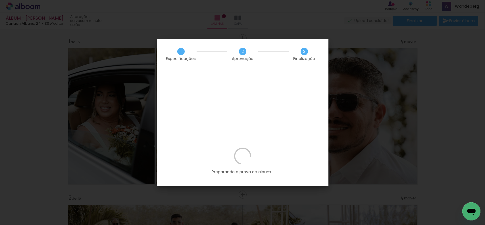
scroll to position [284, 0]
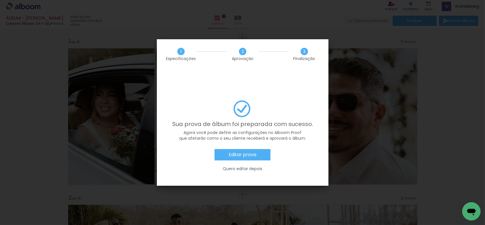
scroll to position [284, 0]
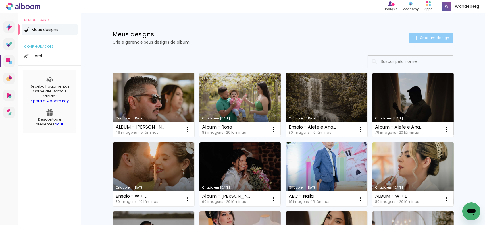
click at [438, 38] on span "Criar um design" at bounding box center [435, 38] width 30 height 4
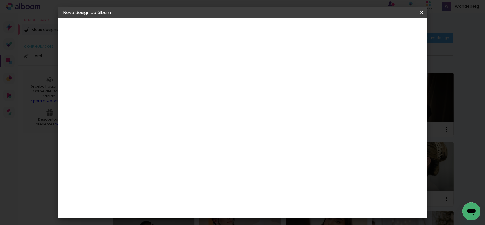
click at [157, 75] on input at bounding box center [157, 76] width 0 height 9
type input "Álbum - Karol Pérola"
type paper-input "Álbum - Karol Pérola"
click at [0, 0] on slot "Avançar" at bounding box center [0, 0] width 0 height 0
click at [200, 111] on input at bounding box center [170, 108] width 57 height 7
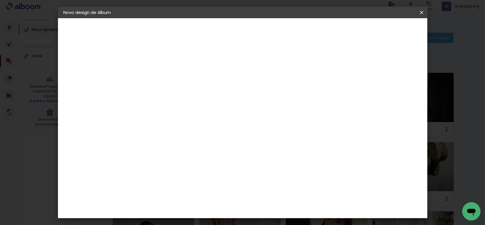
type input "cana"
type paper-input "cana"
click at [170, 128] on div "Canaan Álbuns" at bounding box center [162, 129] width 18 height 9
click at [0, 0] on slot "Avançar" at bounding box center [0, 0] width 0 height 0
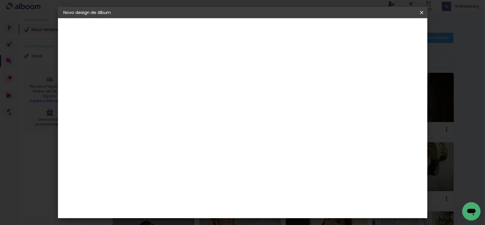
click at [195, 160] on span "25 × 30" at bounding box center [182, 166] width 26 height 12
click at [195, 137] on span "20 × 30" at bounding box center [182, 143] width 26 height 12
click at [0, 0] on slot "Avançar" at bounding box center [0, 0] width 0 height 0
click at [354, 61] on div at bounding box center [351, 61] width 5 height 5
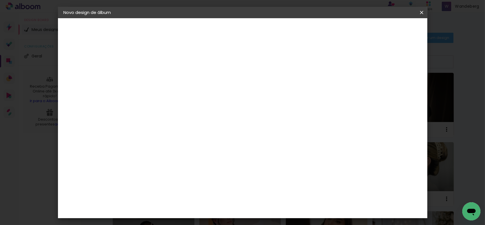
type paper-checkbox "on"
click at [386, 29] on span "Iniciar design" at bounding box center [373, 30] width 26 height 4
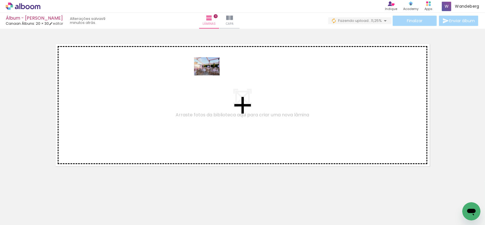
drag, startPoint x: 156, startPoint y: 211, endPoint x: 211, endPoint y: 74, distance: 147.7
click at [211, 74] on quentale-workspace at bounding box center [242, 112] width 485 height 225
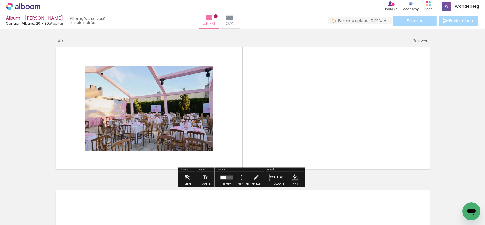
scroll to position [0, 0]
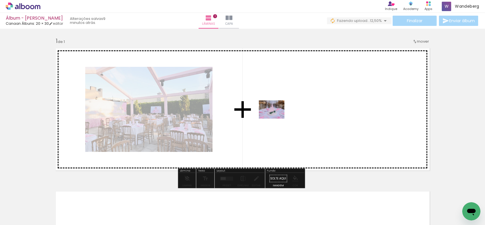
drag, startPoint x: 128, startPoint y: 208, endPoint x: 276, endPoint y: 117, distance: 173.0
click at [276, 117] on quentale-workspace at bounding box center [242, 112] width 485 height 225
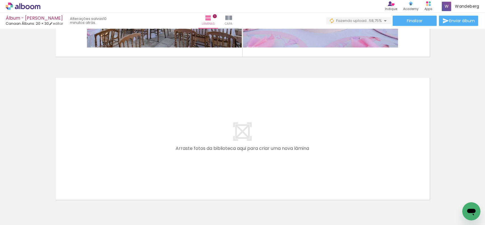
scroll to position [147, 0]
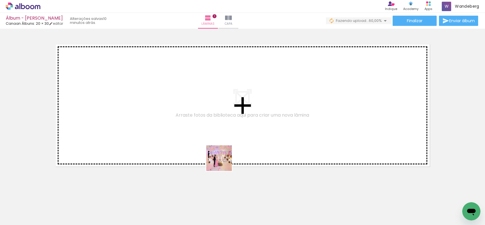
drag, startPoint x: 190, startPoint y: 204, endPoint x: 251, endPoint y: 135, distance: 92.2
click at [250, 136] on quentale-workspace at bounding box center [242, 112] width 485 height 225
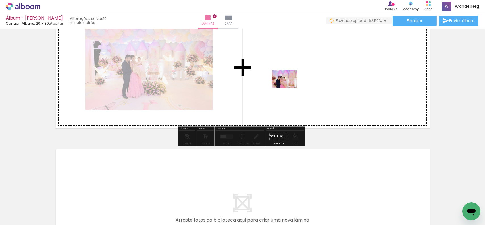
drag, startPoint x: 222, startPoint y: 207, endPoint x: 289, endPoint y: 84, distance: 140.1
click at [289, 84] on quentale-workspace at bounding box center [242, 112] width 485 height 225
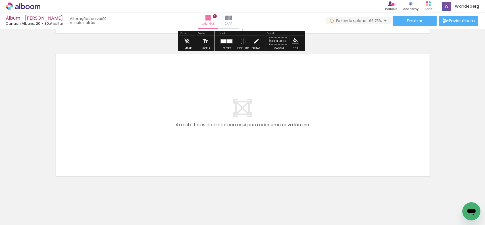
click at [246, 132] on quentale-layouter at bounding box center [242, 115] width 381 height 129
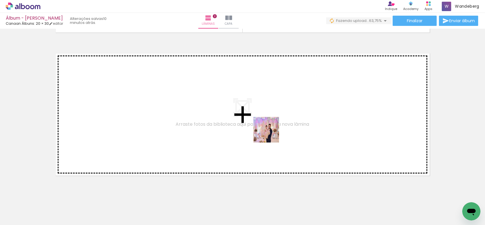
drag, startPoint x: 283, startPoint y: 202, endPoint x: 315, endPoint y: 179, distance: 39.2
click at [270, 133] on quentale-workspace at bounding box center [242, 112] width 485 height 225
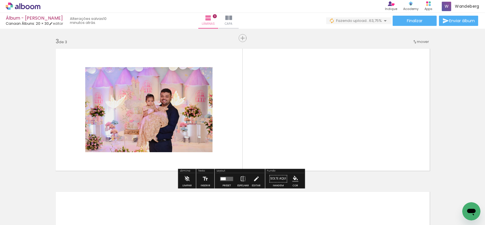
scroll to position [287, 0]
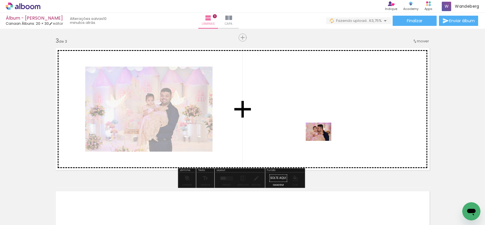
drag, startPoint x: 312, startPoint y: 204, endPoint x: 323, endPoint y: 138, distance: 65.9
click at [323, 138] on quentale-workspace at bounding box center [242, 112] width 485 height 225
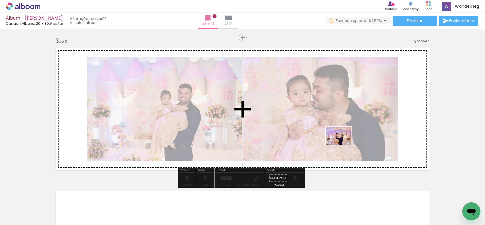
drag, startPoint x: 339, startPoint y: 208, endPoint x: 343, endPoint y: 140, distance: 68.1
click at [343, 143] on quentale-workspace at bounding box center [242, 112] width 485 height 225
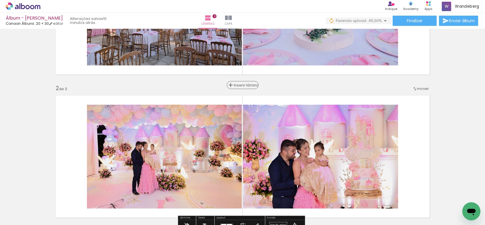
scroll to position [96, 0]
click at [239, 85] on span "Inserir lâmina" at bounding box center [245, 85] width 22 height 4
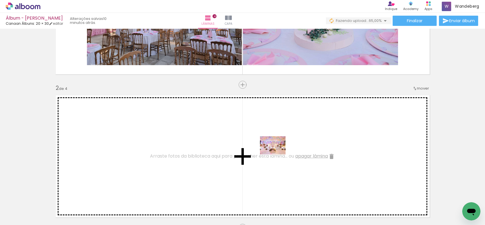
drag, startPoint x: 378, startPoint y: 203, endPoint x: 269, endPoint y: 151, distance: 120.3
click at [269, 151] on quentale-workspace at bounding box center [242, 112] width 485 height 225
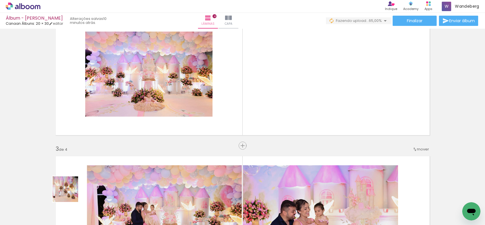
scroll to position [179, 0]
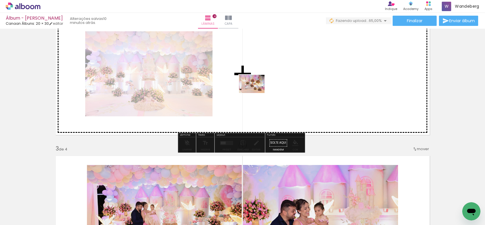
drag, startPoint x: 70, startPoint y: 193, endPoint x: 256, endPoint y: 92, distance: 212.3
click at [256, 92] on quentale-workspace at bounding box center [242, 112] width 485 height 225
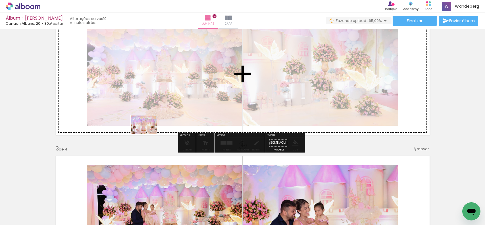
drag, startPoint x: 93, startPoint y: 208, endPoint x: 148, endPoint y: 132, distance: 94.0
click at [148, 132] on quentale-workspace at bounding box center [242, 112] width 485 height 225
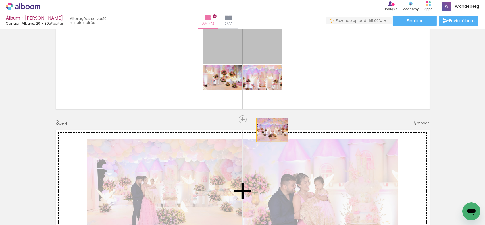
scroll to position [205, 0]
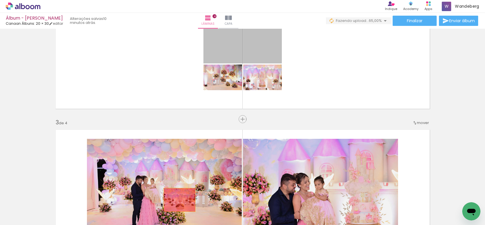
drag, startPoint x: 263, startPoint y: 59, endPoint x: 177, endPoint y: 210, distance: 172.9
click at [177, 210] on quentale-workspace at bounding box center [242, 112] width 485 height 225
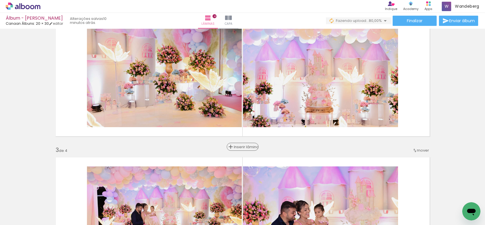
scroll to position [177, 0]
drag, startPoint x: 241, startPoint y: 145, endPoint x: 95, endPoint y: 176, distance: 148.5
click at [246, 145] on span "Inserir lâmina" at bounding box center [257, 147] width 22 height 4
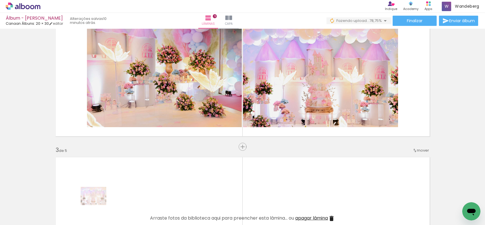
click at [98, 204] on div at bounding box center [89, 206] width 28 height 20
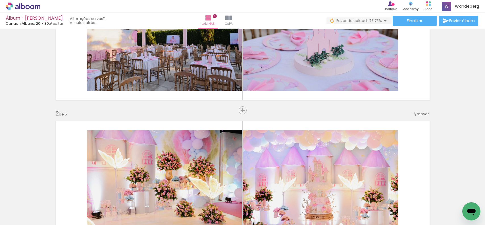
scroll to position [0, 0]
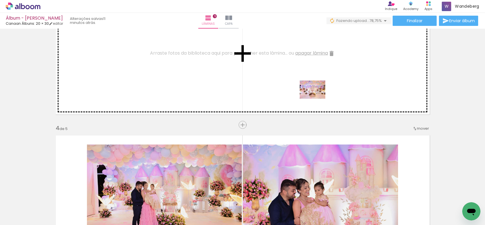
drag, startPoint x: 375, startPoint y: 209, endPoint x: 317, endPoint y: 98, distance: 125.8
click at [317, 98] on quentale-workspace at bounding box center [242, 112] width 485 height 225
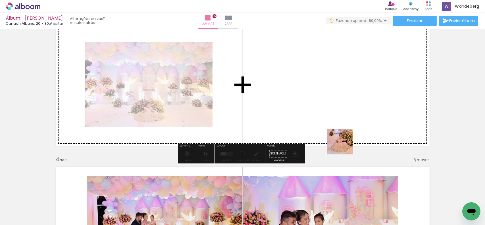
drag, startPoint x: 409, startPoint y: 208, endPoint x: 322, endPoint y: 122, distance: 122.6
click at [322, 122] on quentale-workspace at bounding box center [242, 112] width 485 height 225
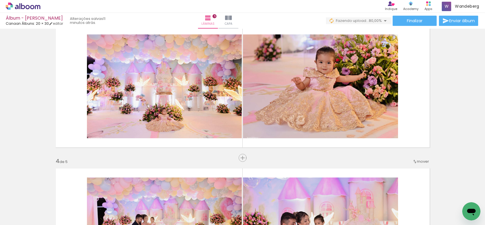
scroll to position [308, 0]
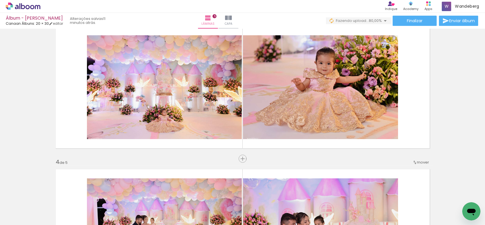
click at [24, 208] on input "Todas as fotos" at bounding box center [16, 207] width 22 height 5
click at [0, 0] on slot "Não utilizadas" at bounding box center [0, 0] width 0 height 0
type input "Não utilizadas"
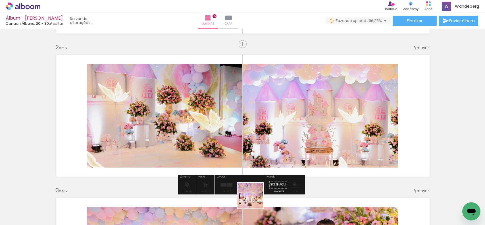
scroll to position [137, 0]
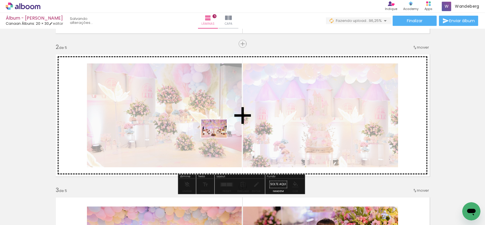
drag, startPoint x: 255, startPoint y: 209, endPoint x: 218, endPoint y: 136, distance: 81.0
click at [218, 136] on quentale-workspace at bounding box center [242, 112] width 485 height 225
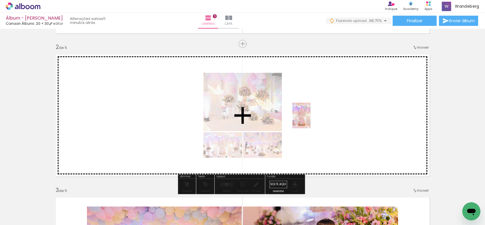
drag, startPoint x: 289, startPoint y: 203, endPoint x: 310, endPoint y: 120, distance: 85.7
click at [310, 120] on quentale-workspace at bounding box center [242, 112] width 485 height 225
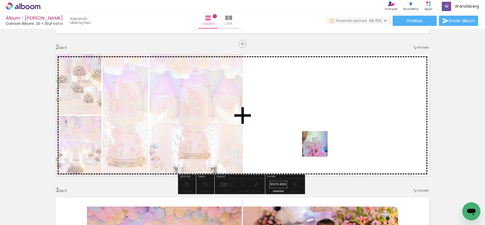
drag, startPoint x: 320, startPoint y: 204, endPoint x: 319, endPoint y: 145, distance: 58.9
click at [319, 145] on quentale-workspace at bounding box center [242, 112] width 485 height 225
